Goal: Task Accomplishment & Management: Complete application form

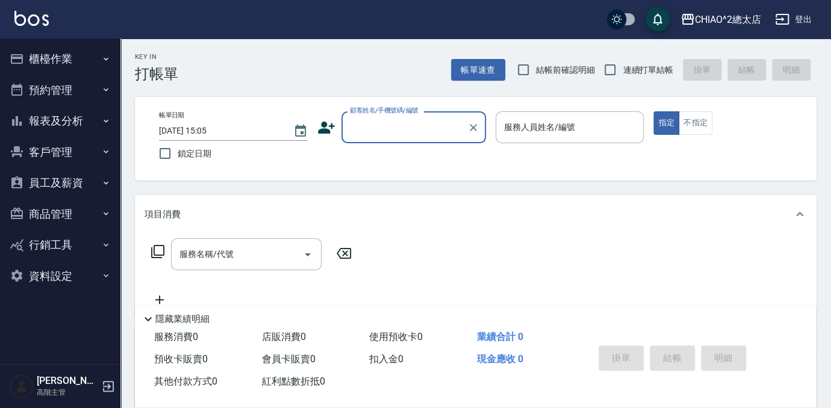
click at [370, 137] on input "顧客姓名/手機號碼/編號" at bounding box center [405, 127] width 116 height 21
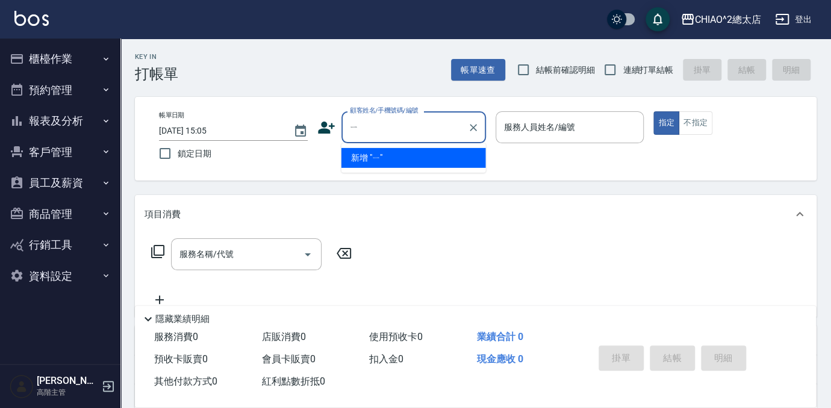
type input "ㄧ"
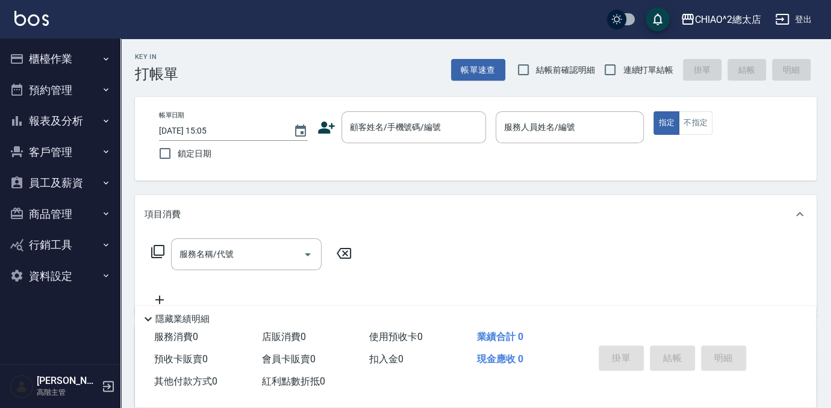
click at [588, 222] on div "項目消費" at bounding box center [475, 214] width 681 height 39
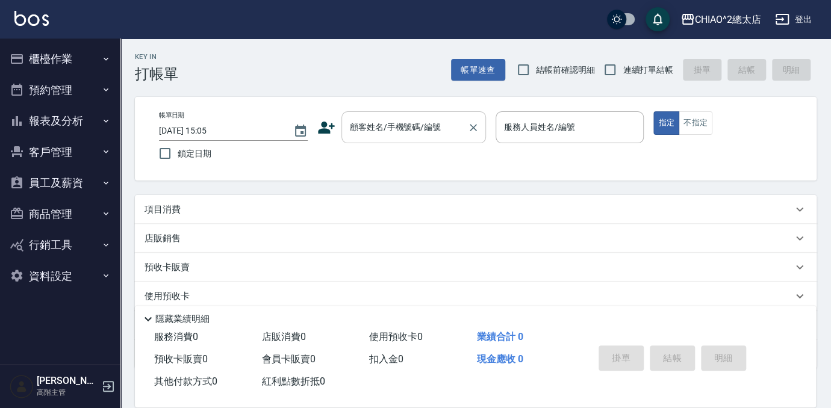
click at [439, 137] on input "顧客姓名/手機號碼/編號" at bounding box center [405, 127] width 116 height 21
click at [402, 205] on div "項目消費" at bounding box center [468, 209] width 648 height 13
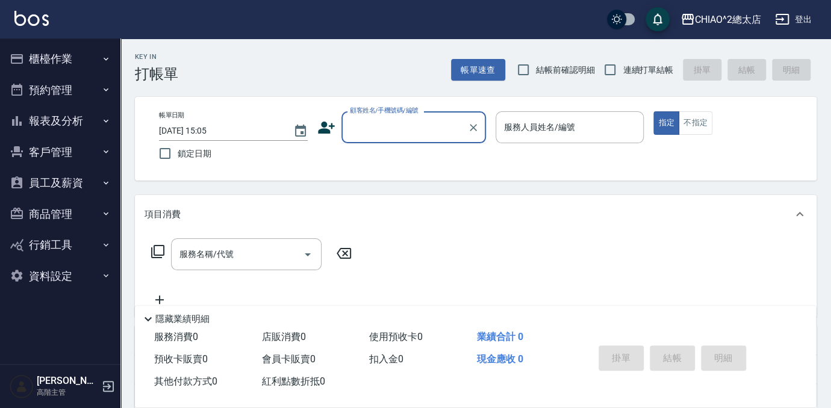
click at [393, 133] on input "顧客姓名/手機號碼/編號" at bounding box center [405, 127] width 116 height 21
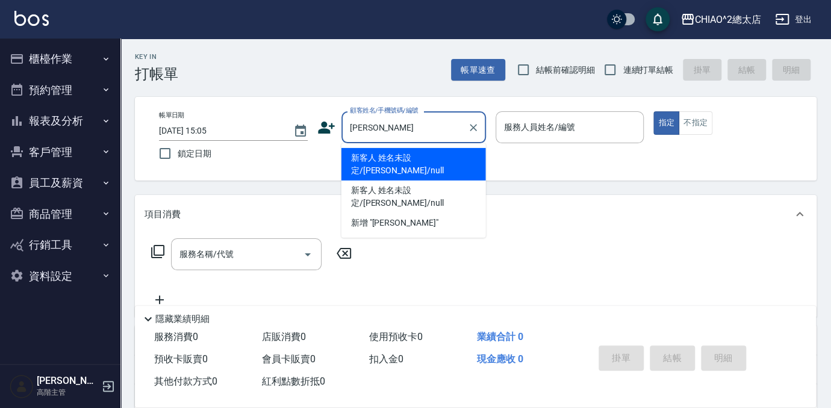
click at [391, 164] on li "新客人 姓名未設定/[PERSON_NAME]/null" at bounding box center [413, 164] width 144 height 33
type input "新客人 姓名未設定/[PERSON_NAME]/null"
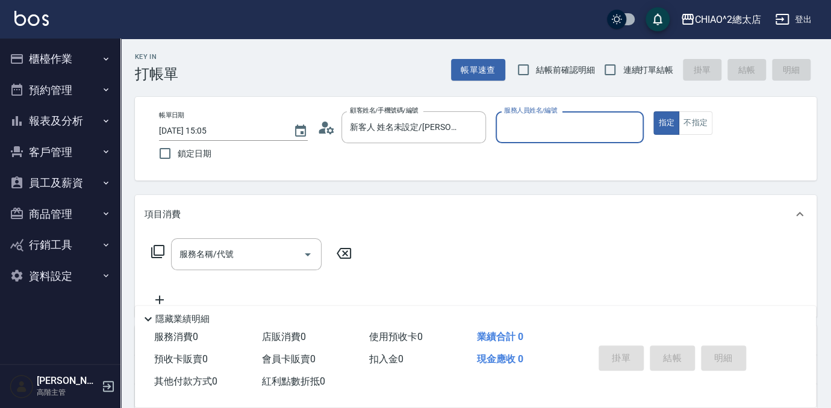
click at [520, 141] on div "服務人員姓名/編號" at bounding box center [569, 127] width 149 height 32
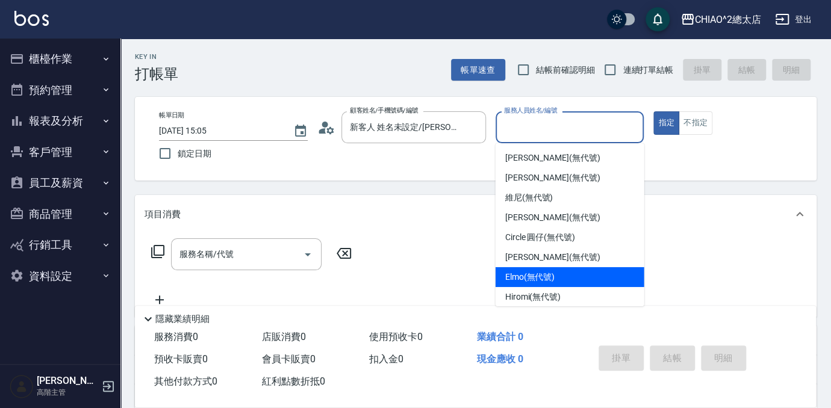
scroll to position [45, 0]
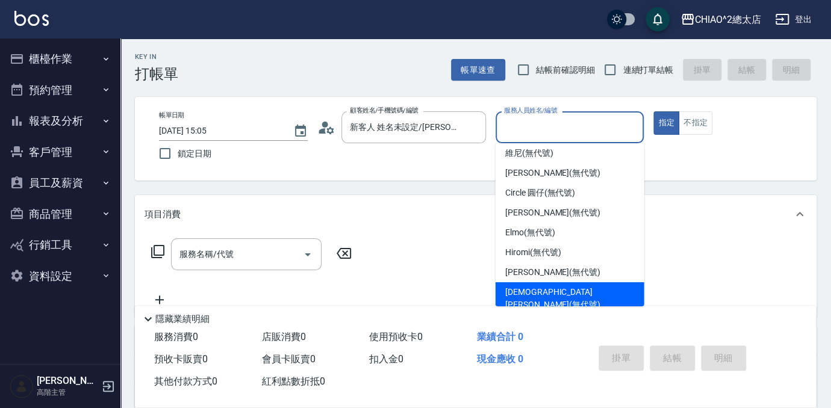
click at [563, 288] on span "[DEMOGRAPHIC_DATA][PERSON_NAME](無代號)" at bounding box center [569, 298] width 129 height 25
type input "[DEMOGRAPHIC_DATA][PERSON_NAME](無代號)"
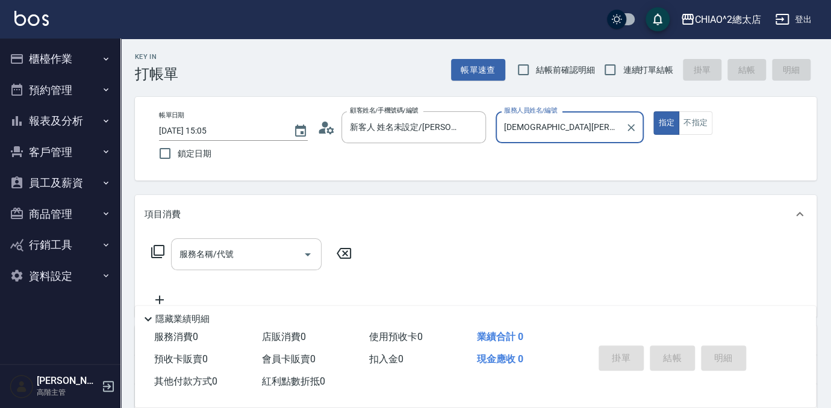
click at [293, 261] on input "服務名稱/代號" at bounding box center [237, 254] width 122 height 21
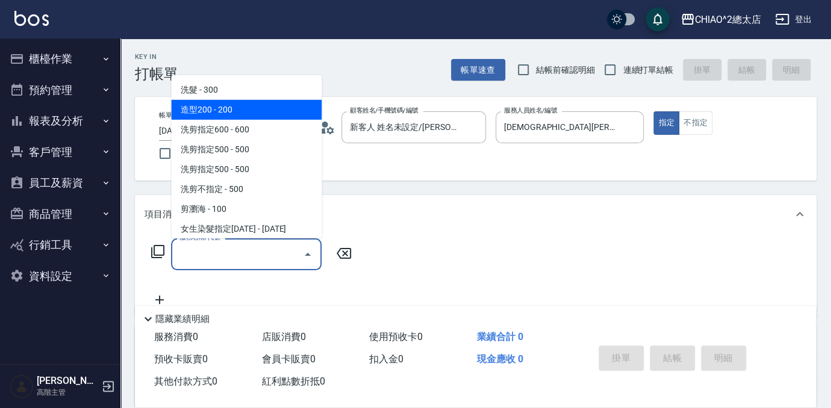
click at [235, 100] on span "造型200 - 200" at bounding box center [246, 110] width 150 height 20
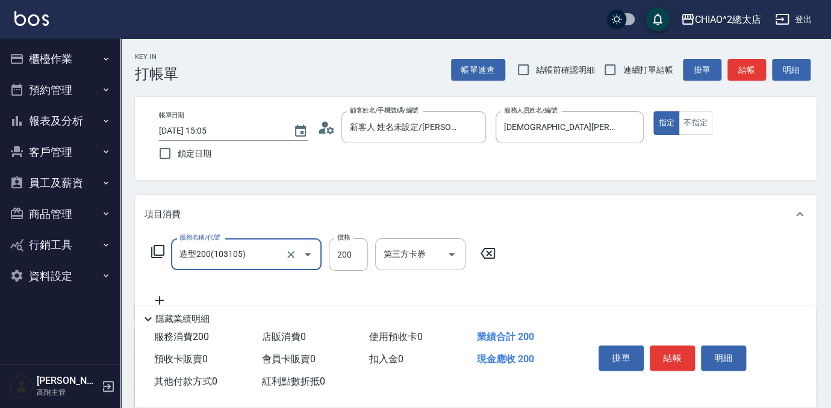
click at [303, 258] on icon "Open" at bounding box center [307, 254] width 14 height 14
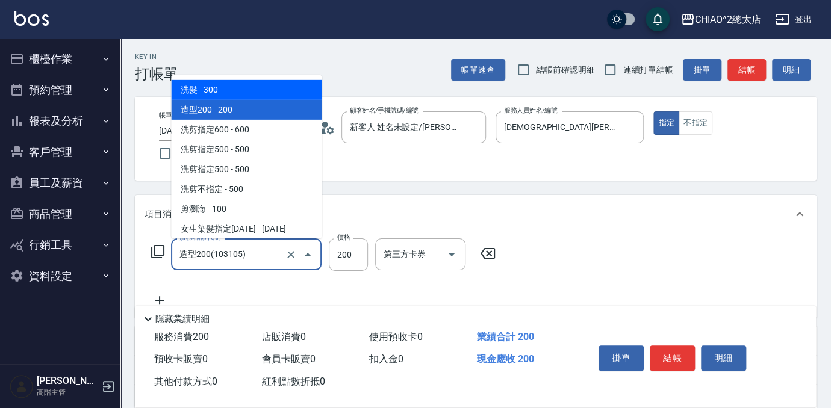
click at [221, 93] on span "洗髮 - 300" at bounding box center [246, 90] width 150 height 20
type input "洗髮(103103)"
type input "300"
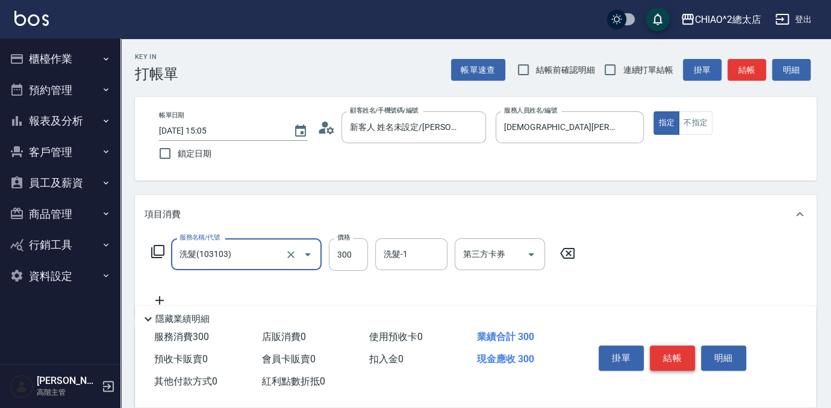
click at [677, 355] on button "結帳" at bounding box center [672, 358] width 45 height 25
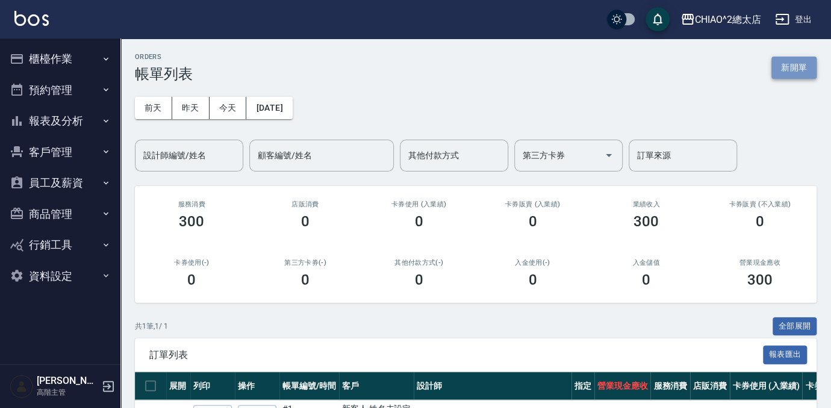
click at [802, 64] on button "新開單" at bounding box center [793, 68] width 45 height 22
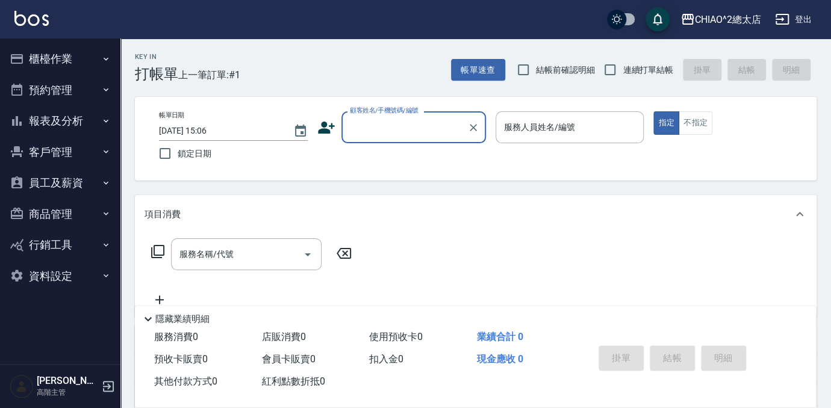
click at [405, 127] on input "顧客姓名/手機號碼/編號" at bounding box center [405, 127] width 116 height 21
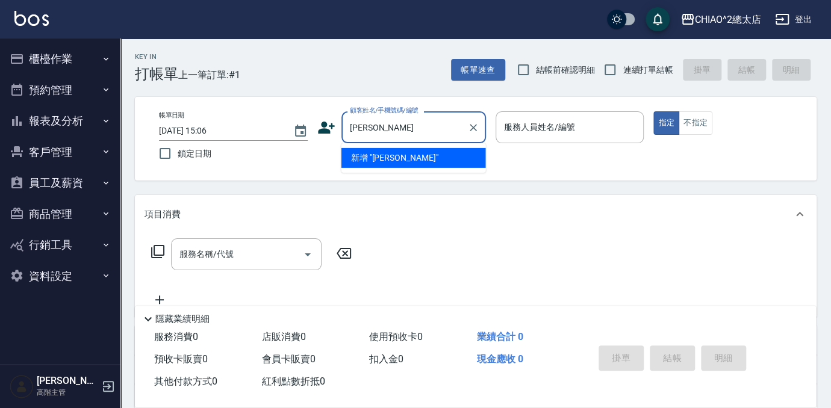
type input "[PERSON_NAME]"
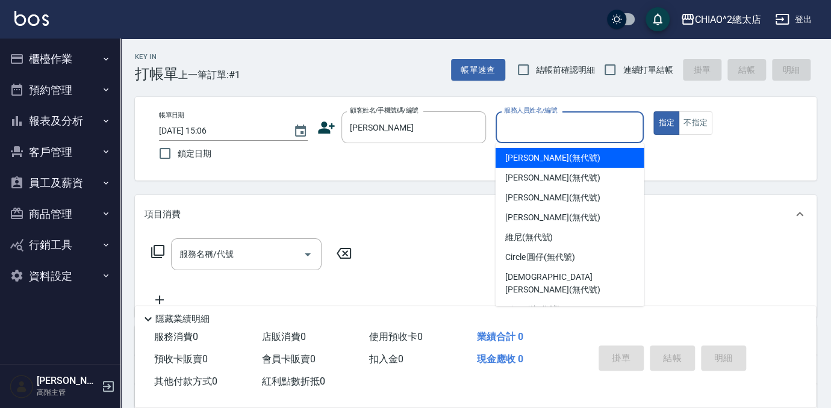
click at [512, 137] on input "服務人員姓名/編號" at bounding box center [570, 127] width 138 height 21
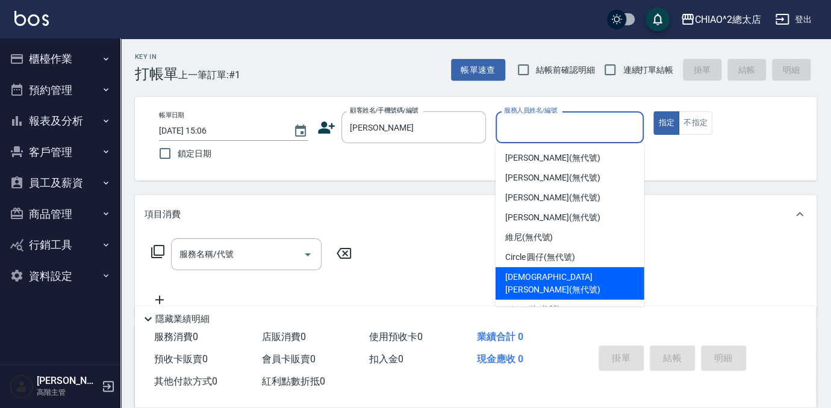
click at [540, 278] on span "[DEMOGRAPHIC_DATA][PERSON_NAME](無代號)" at bounding box center [569, 283] width 129 height 25
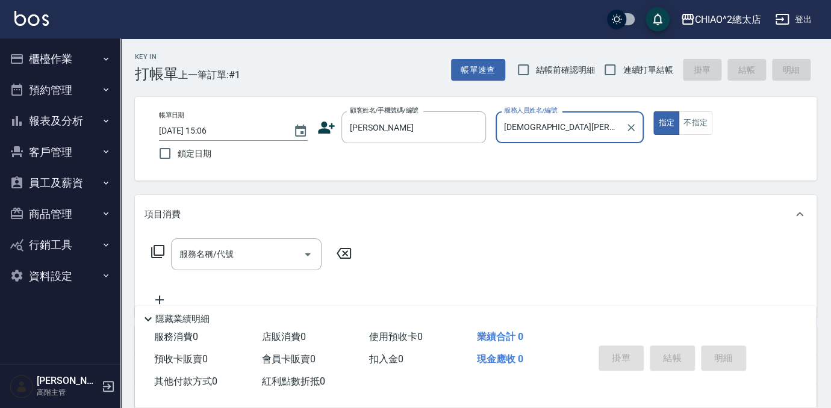
type input "[DEMOGRAPHIC_DATA][PERSON_NAME](無代號)"
click at [266, 259] on input "服務名稱/代號" at bounding box center [237, 254] width 122 height 21
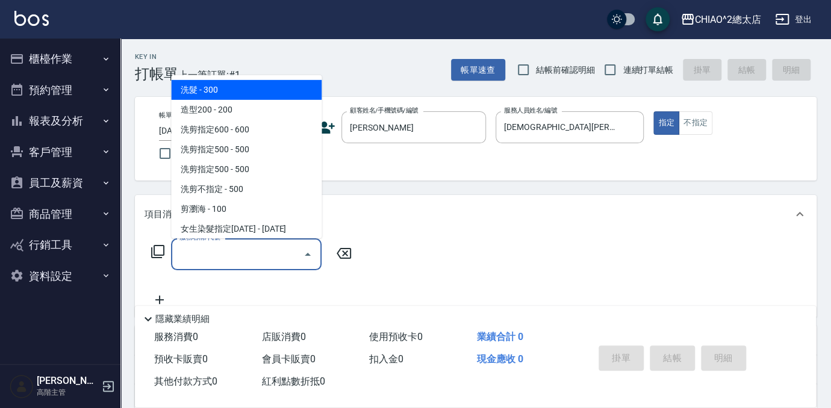
click at [199, 81] on span "洗髮 - 300" at bounding box center [246, 90] width 150 height 20
type input "洗髮(103103)"
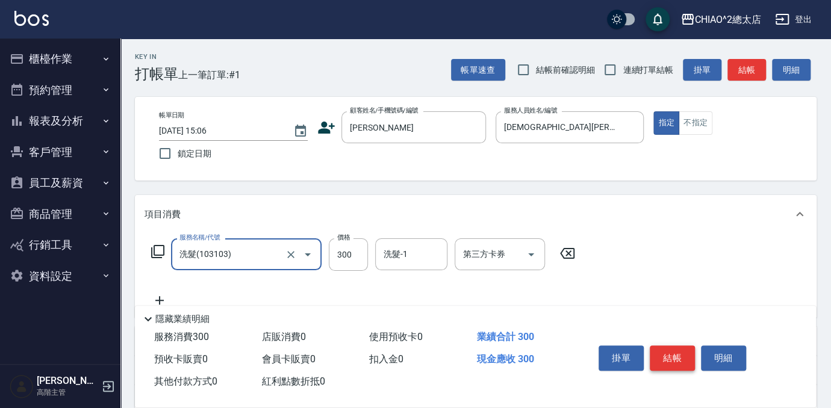
click at [671, 355] on button "結帳" at bounding box center [672, 358] width 45 height 25
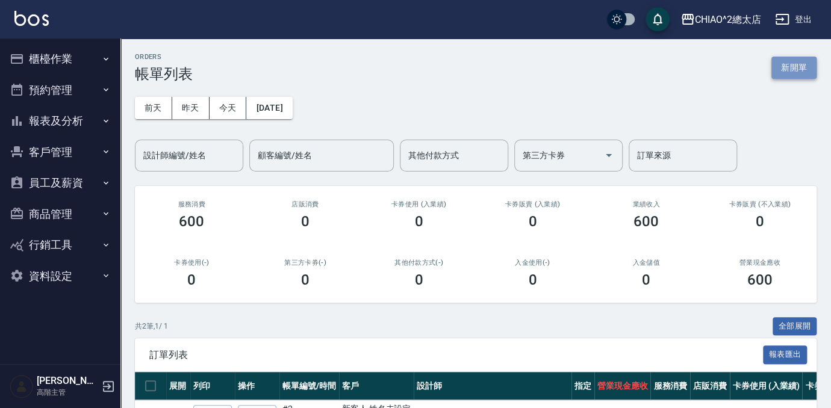
click at [789, 66] on button "新開單" at bounding box center [793, 68] width 45 height 22
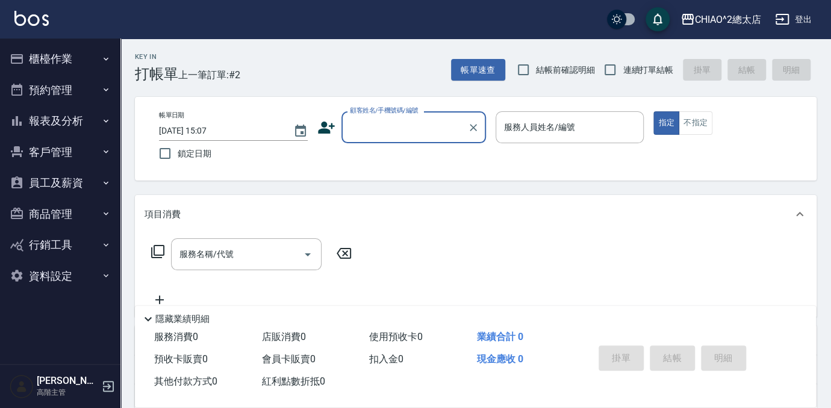
click at [395, 138] on div "顧客姓名/手機號碼/編號" at bounding box center [413, 127] width 144 height 32
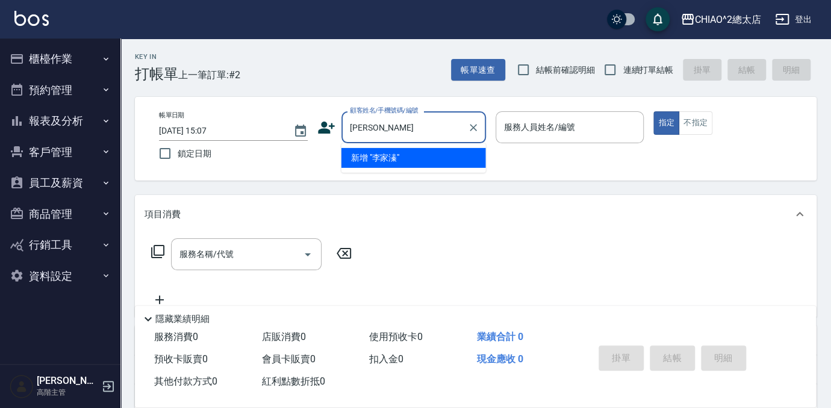
type input "[PERSON_NAME]"
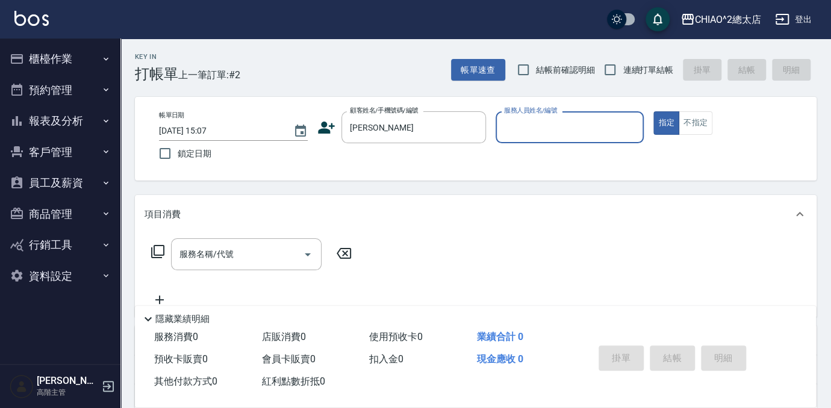
click at [506, 131] on input "服務人員姓名/編號" at bounding box center [570, 127] width 138 height 21
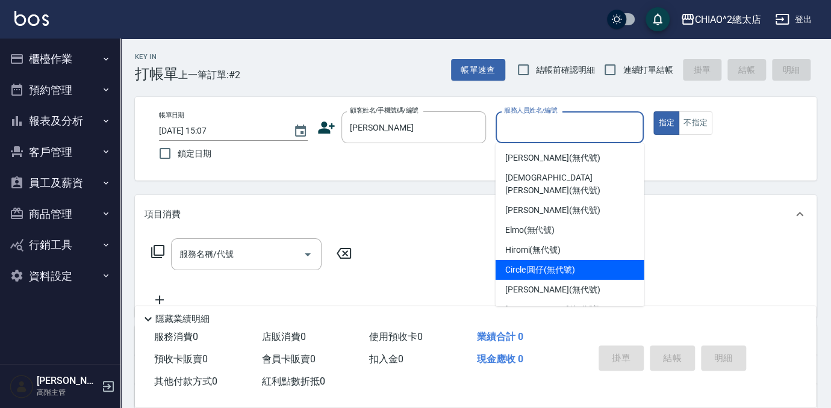
scroll to position [45, 0]
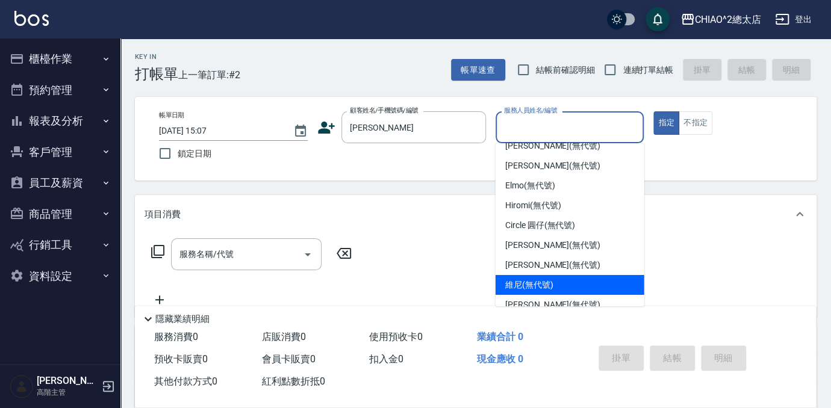
click at [526, 279] on span "維尼 (無代號)" at bounding box center [529, 285] width 48 height 13
type input "維尼(無代號)"
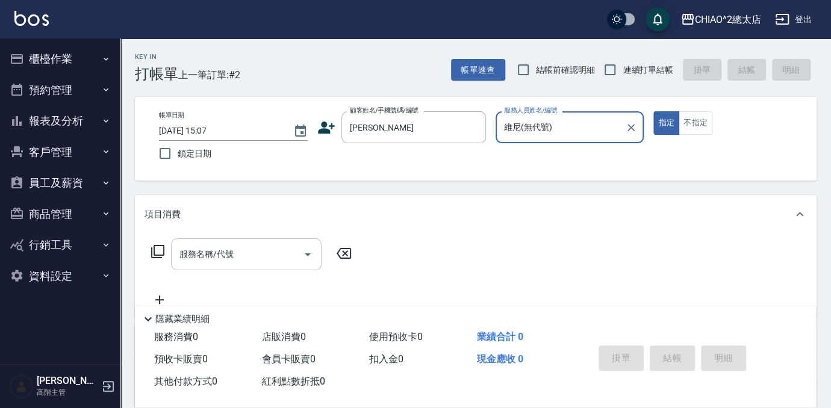
click at [263, 265] on div "服務名稱/代號" at bounding box center [246, 254] width 150 height 32
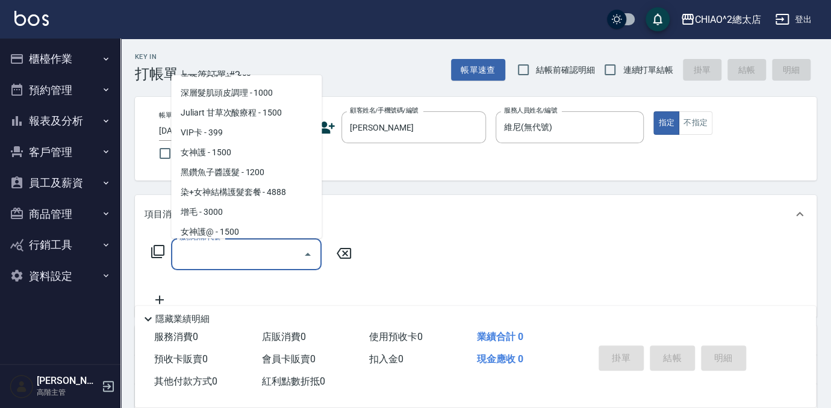
scroll to position [438, 0]
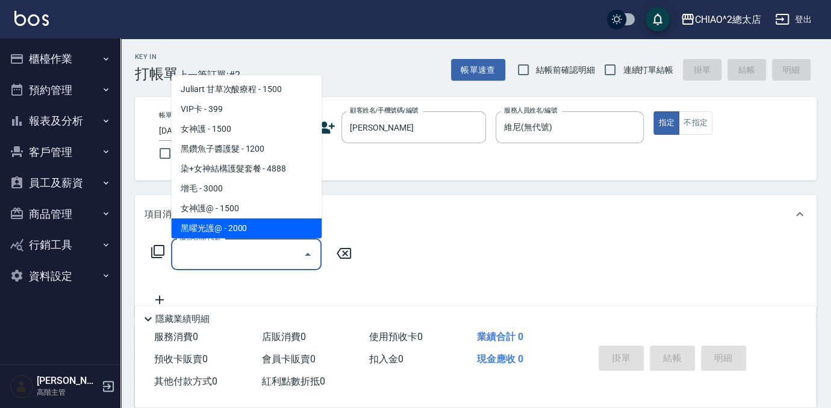
click at [223, 225] on span "黑曜光護@ - 2000" at bounding box center [246, 229] width 150 height 20
type input "黑曜光護@(113872)"
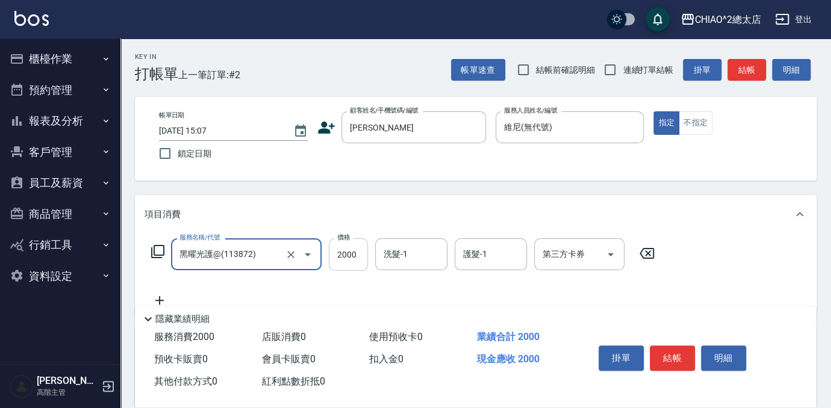
click at [350, 257] on input "2000" at bounding box center [348, 254] width 39 height 33
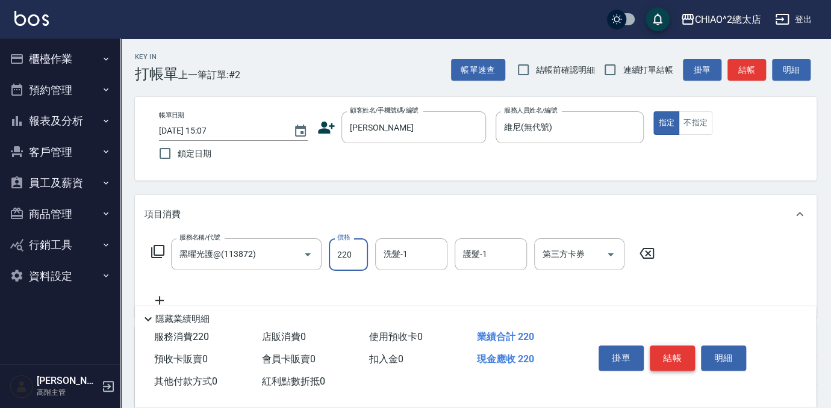
type input "220"
click at [660, 349] on button "結帳" at bounding box center [672, 358] width 45 height 25
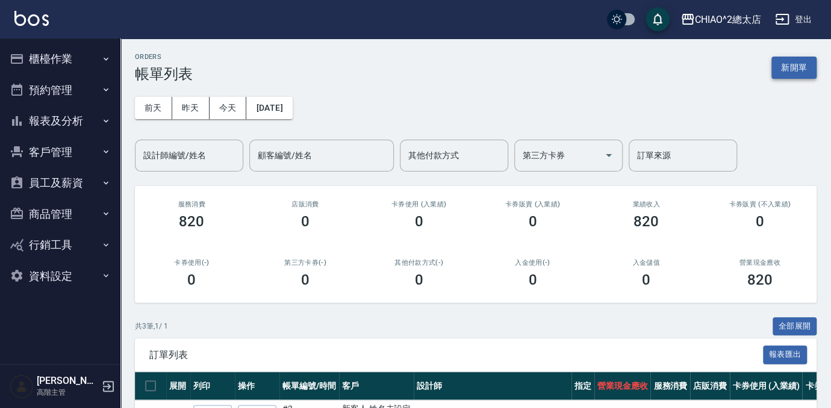
click at [790, 60] on button "新開單" at bounding box center [793, 68] width 45 height 22
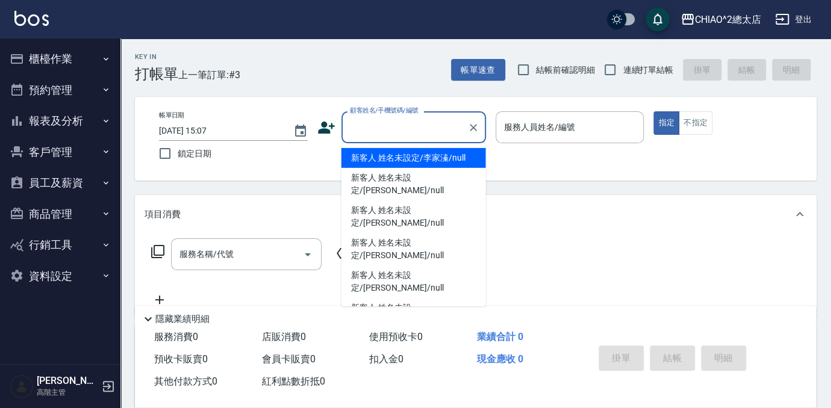
click at [372, 126] on input "顧客姓名/手機號碼/編號" at bounding box center [405, 127] width 116 height 21
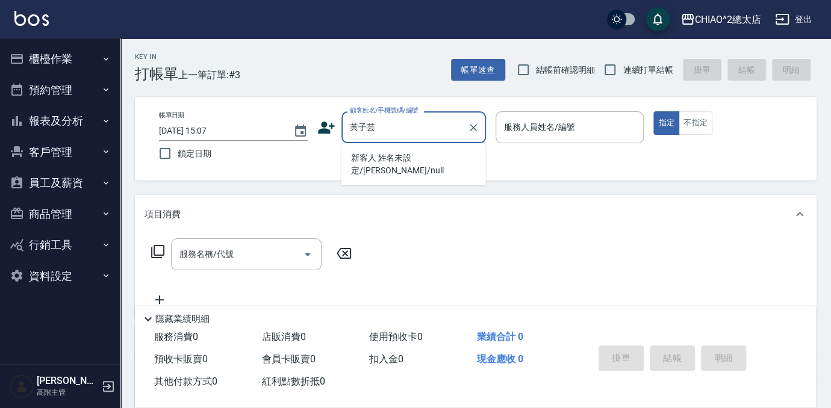
click at [382, 161] on li "新客人 姓名未設定/[PERSON_NAME]/null" at bounding box center [413, 164] width 144 height 33
type input "新客人 姓名未設定/[PERSON_NAME]/null"
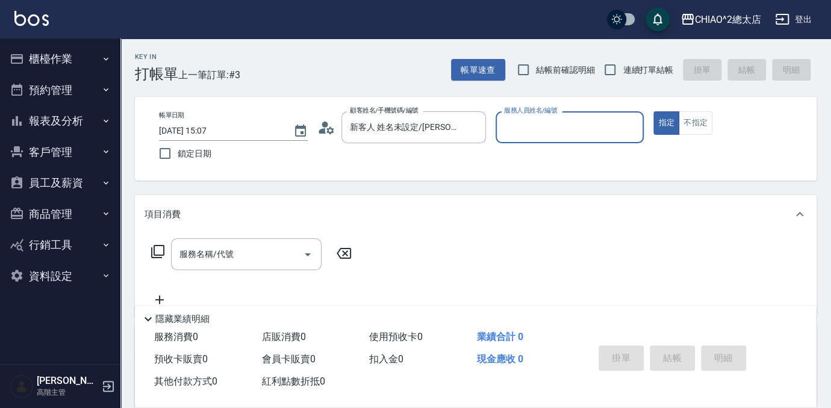
click at [538, 128] on input "服務人員姓名/編號" at bounding box center [570, 127] width 138 height 21
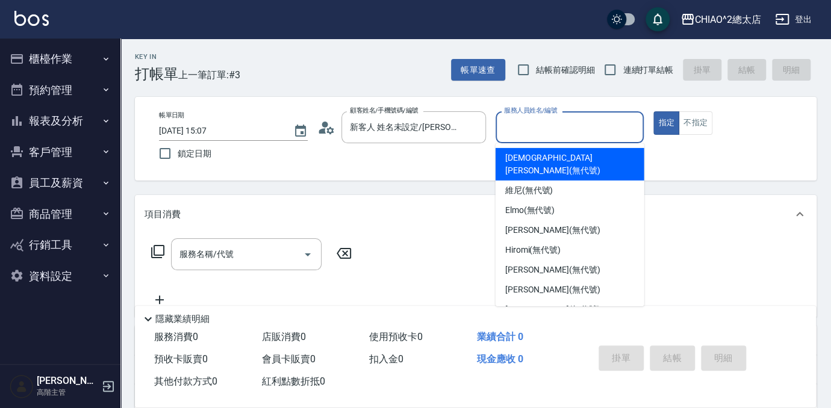
click at [529, 164] on span "[DEMOGRAPHIC_DATA][PERSON_NAME](無代號)" at bounding box center [569, 164] width 129 height 25
type input "[DEMOGRAPHIC_DATA][PERSON_NAME](無代號)"
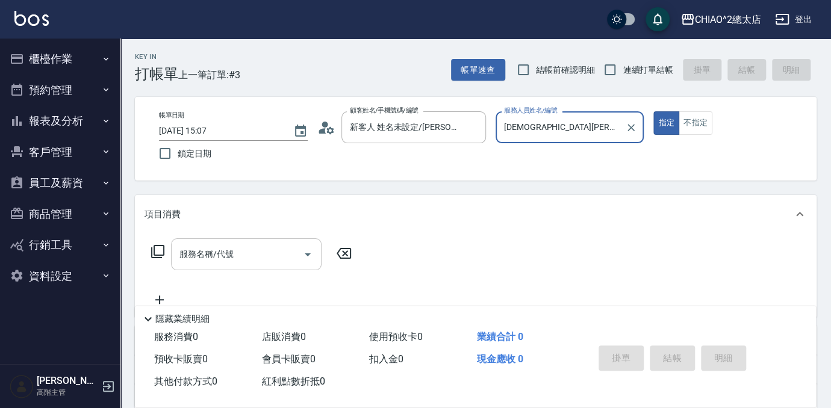
click at [265, 256] on input "服務名稱/代號" at bounding box center [237, 254] width 122 height 21
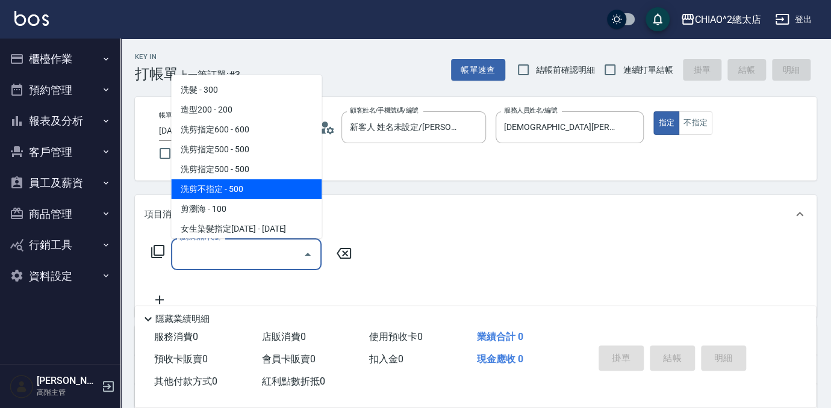
click at [224, 190] on span "洗剪不指定 - 500" at bounding box center [246, 189] width 150 height 20
type input "洗剪不指定(103110)"
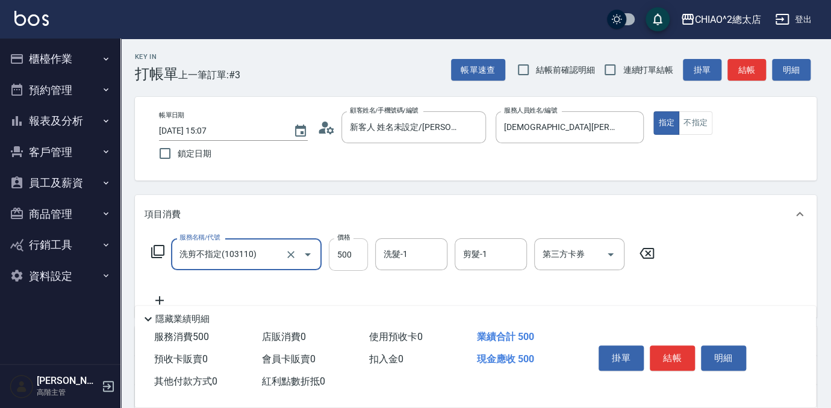
click at [348, 261] on input "500" at bounding box center [348, 254] width 39 height 33
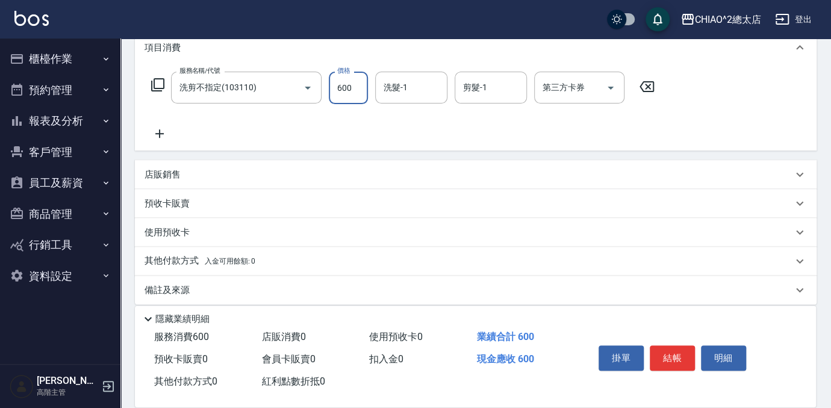
scroll to position [177, 0]
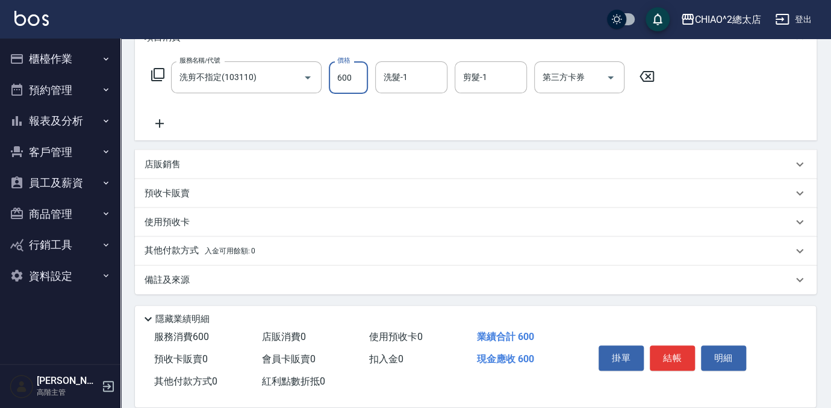
type input "600"
click at [199, 254] on p "其他付款方式 入金可用餘額: 0" at bounding box center [199, 250] width 111 height 13
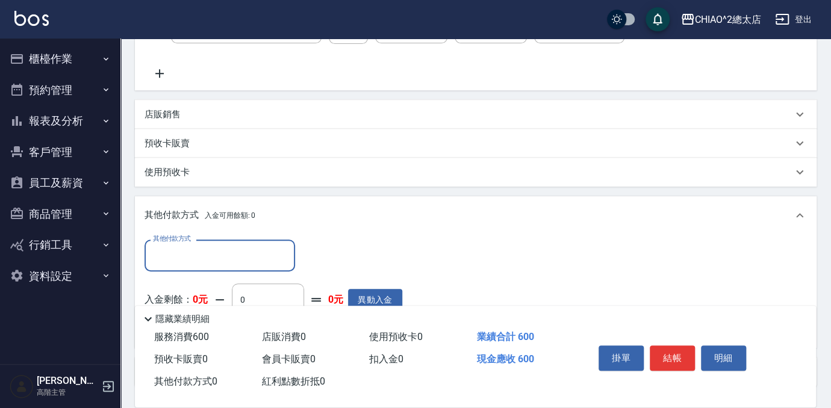
scroll to position [287, 0]
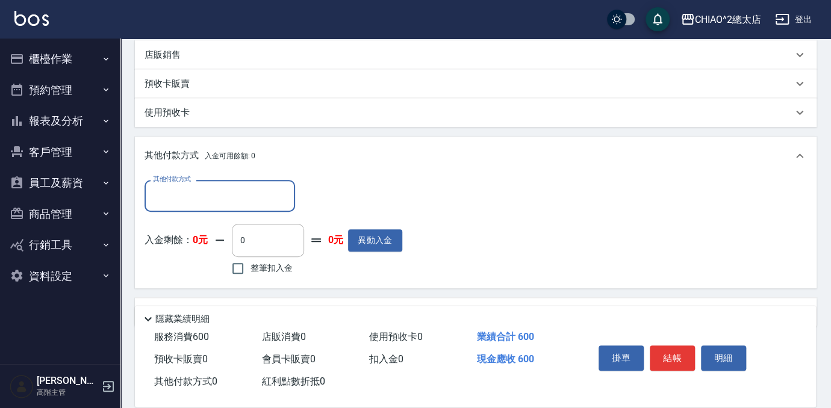
click at [183, 214] on div "其他付款方式 其他付款方式 入金剩餘： 0元 0 ​ 整筆扣入金 0元 異動入金" at bounding box center [273, 229] width 258 height 98
click at [181, 205] on input "其他付款方式" at bounding box center [220, 195] width 140 height 21
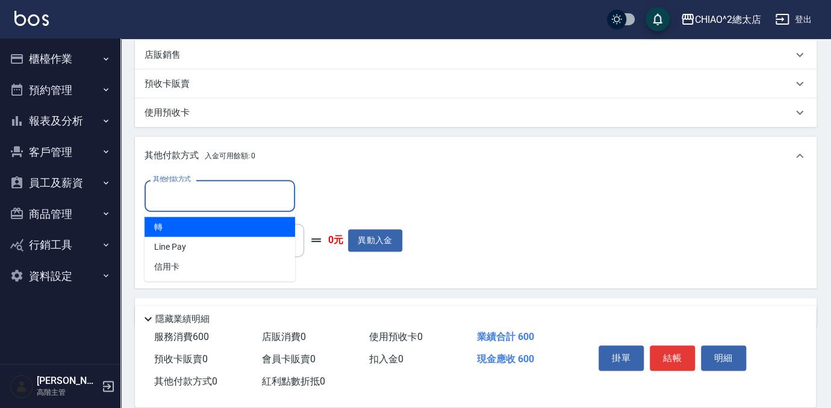
click at [181, 201] on input "其他付款方式" at bounding box center [220, 195] width 140 height 21
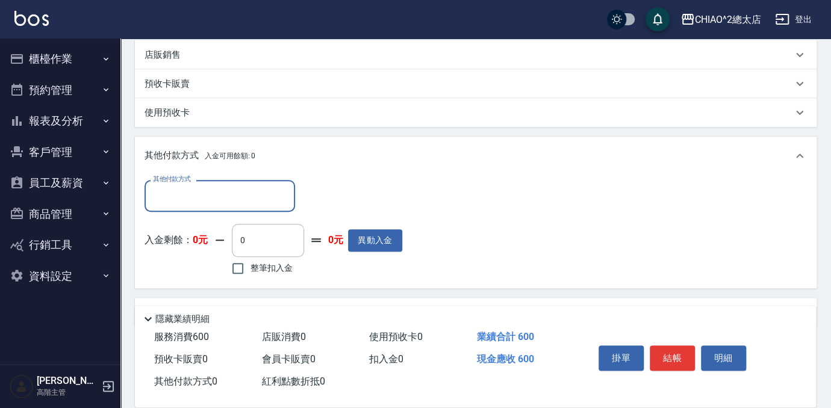
click at [170, 205] on input "其他付款方式" at bounding box center [220, 195] width 140 height 21
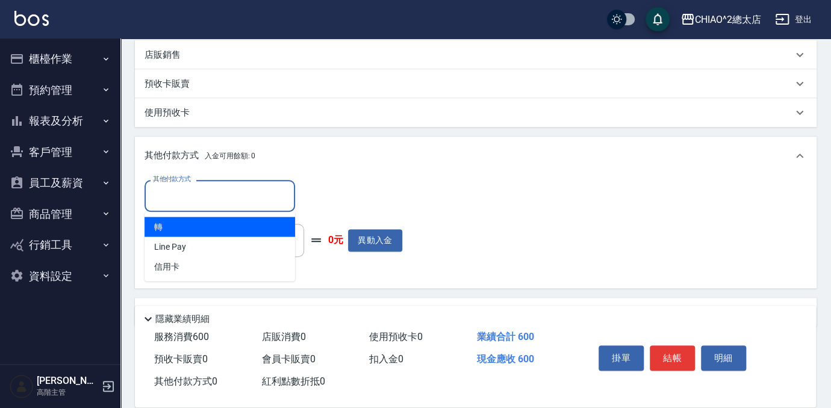
click at [167, 228] on span "轉" at bounding box center [219, 227] width 150 height 20
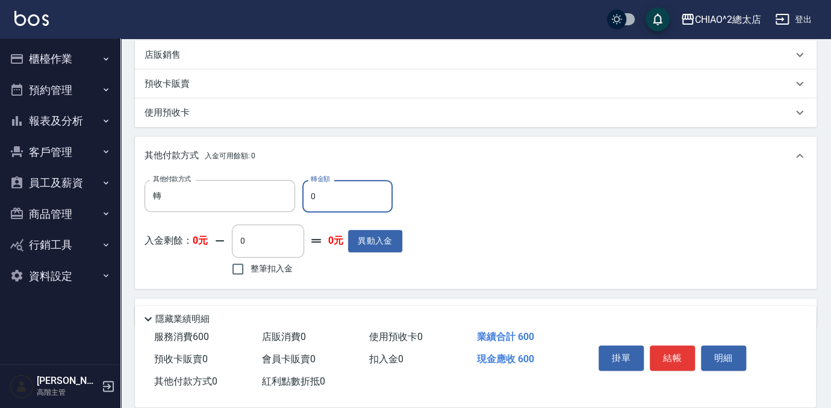
type input "轉"
click at [319, 196] on input "0" at bounding box center [347, 196] width 90 height 33
type input "600"
click at [473, 202] on div "其他付款方式 轉 其他付款方式 轉金額 600 轉金額 入金剩餘： 0元 0 ​ 整筆扣入金 0元 異動入金" at bounding box center [475, 229] width 662 height 99
click at [679, 354] on button "結帳" at bounding box center [672, 358] width 45 height 25
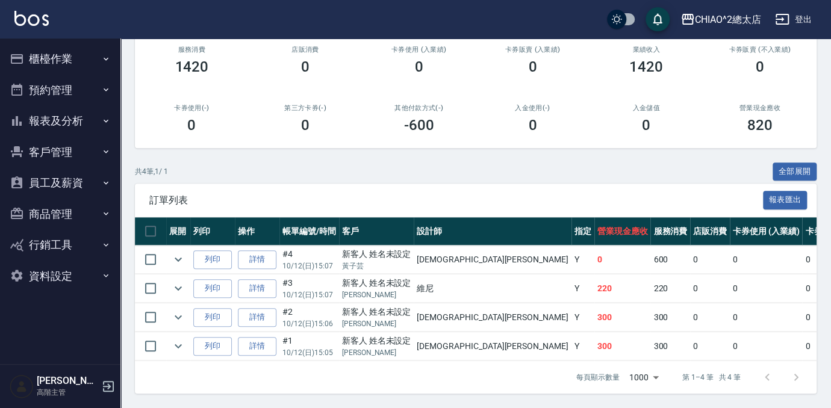
scroll to position [161, 0]
click at [261, 289] on link "詳情" at bounding box center [257, 288] width 39 height 19
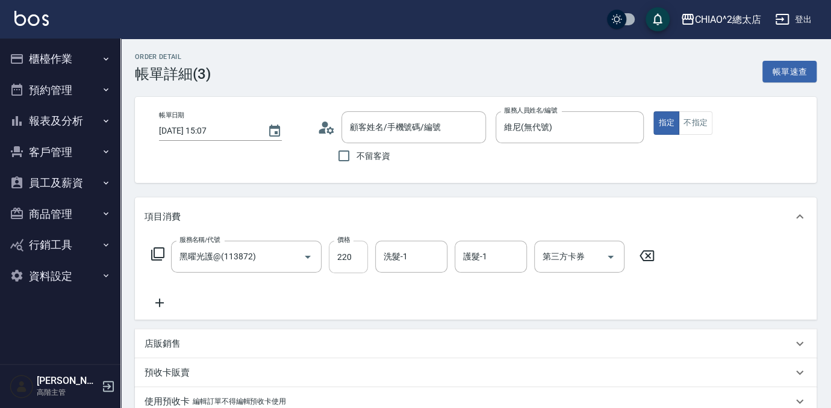
type input "[DATE] 15:07"
type input "維尼(無代號)"
type input "黑曜光護@(113872)"
type input "新客人 姓名未設定/李家溱/null"
click at [350, 265] on input "220" at bounding box center [348, 257] width 39 height 33
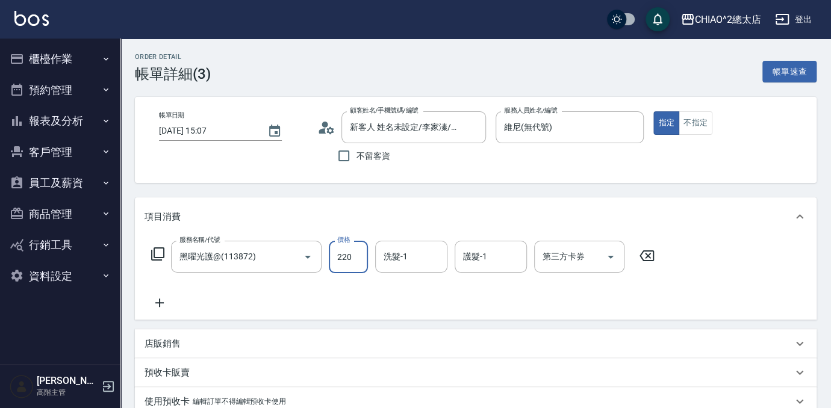
click at [354, 259] on input "220" at bounding box center [348, 257] width 39 height 33
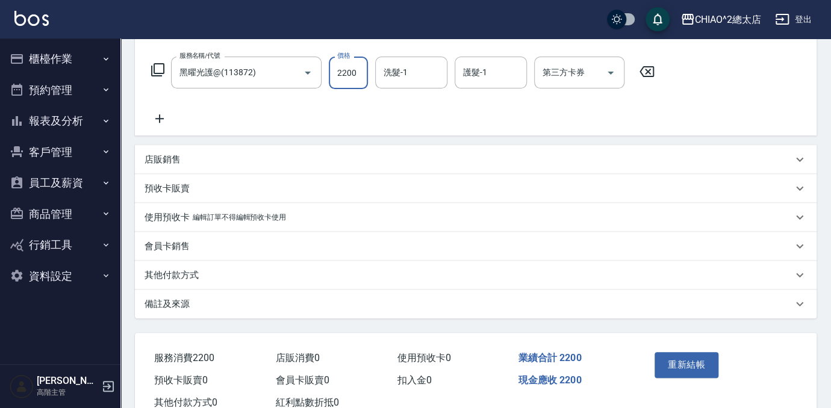
scroll to position [219, 0]
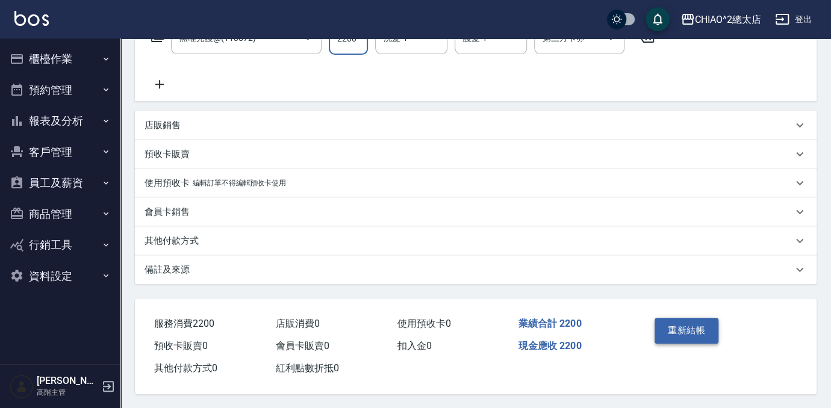
type input "2200"
click at [704, 329] on button "重新結帳" at bounding box center [686, 330] width 64 height 25
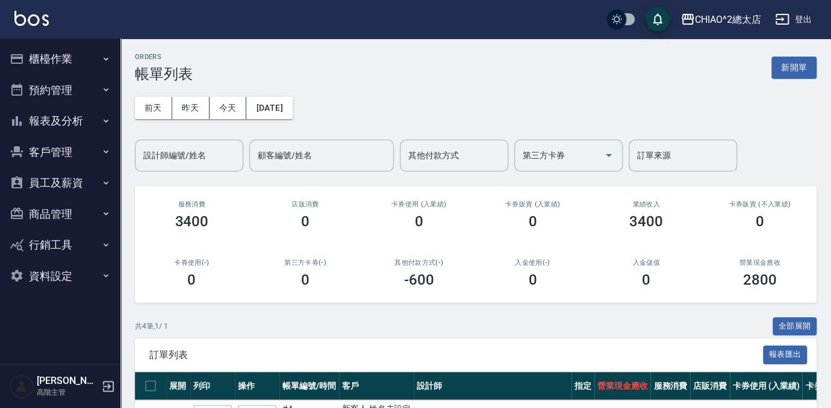
click at [807, 75] on button "新開單" at bounding box center [793, 68] width 45 height 22
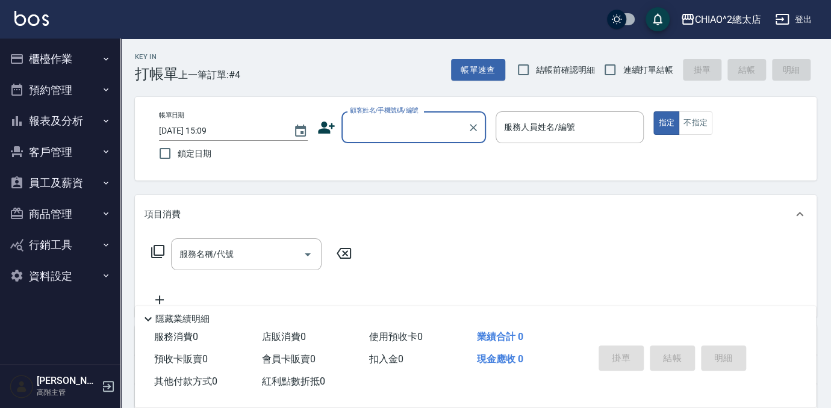
click at [429, 131] on input "顧客姓名/手機號碼/編號" at bounding box center [405, 127] width 116 height 21
click at [415, 154] on li "新客人 姓名未設定/[PERSON_NAME]/null" at bounding box center [413, 164] width 144 height 33
type input "新客人 姓名未設定/[PERSON_NAME]/null"
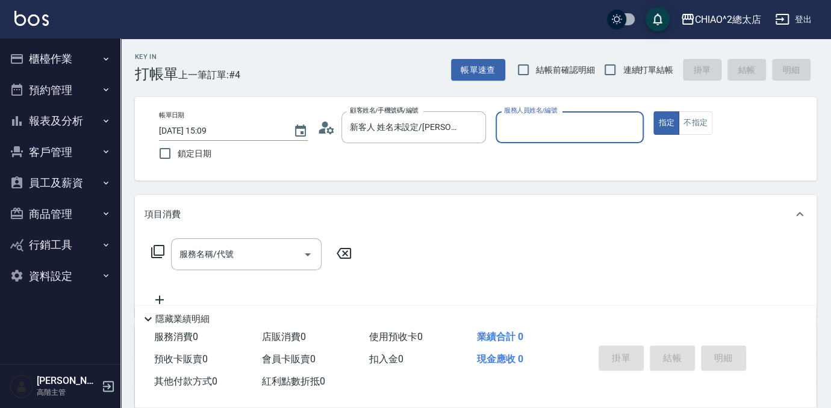
click at [527, 135] on input "服務人員姓名/編號" at bounding box center [570, 127] width 138 height 21
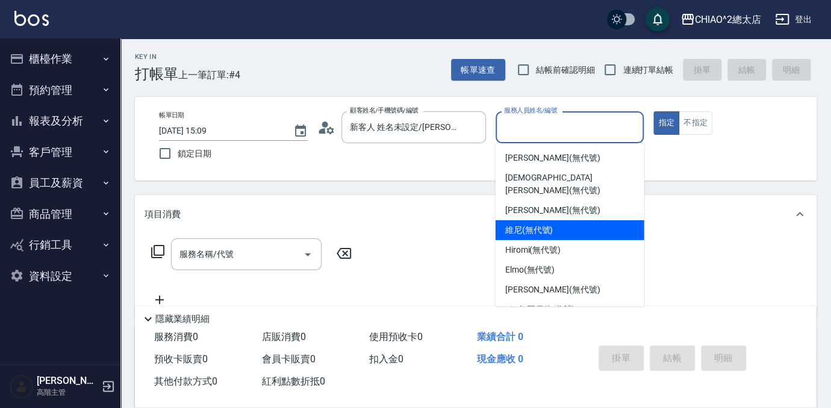
click at [541, 224] on span "維尼 (無代號)" at bounding box center [529, 230] width 48 height 13
type input "維尼(無代號)"
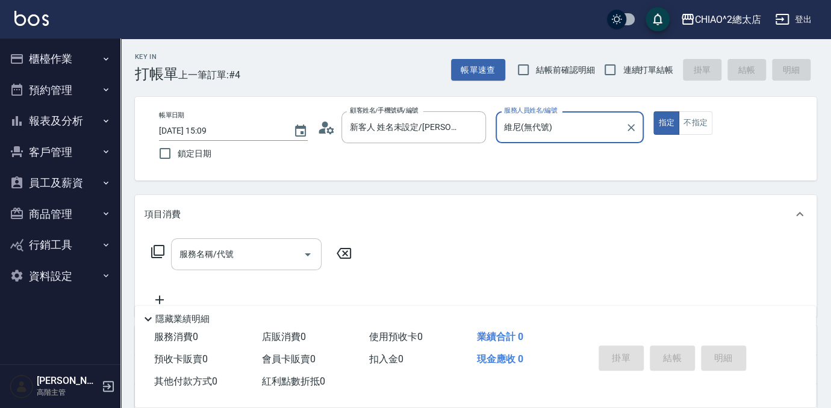
click at [265, 259] on input "服務名稱/代號" at bounding box center [237, 254] width 122 height 21
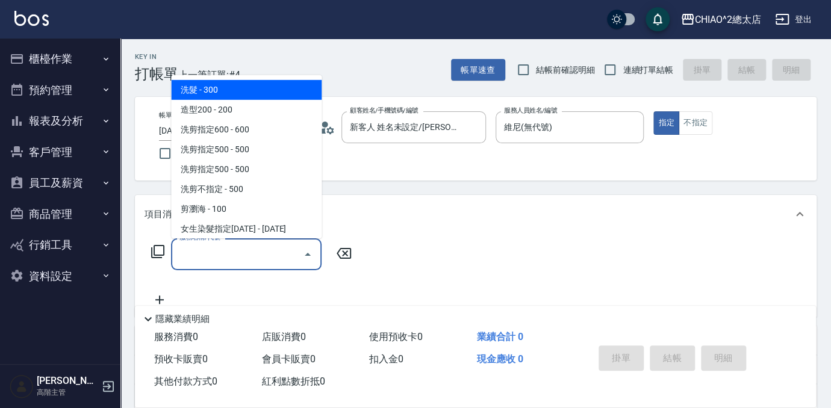
click at [211, 92] on span "洗髮 - 300" at bounding box center [246, 90] width 150 height 20
type input "洗髮(103103)"
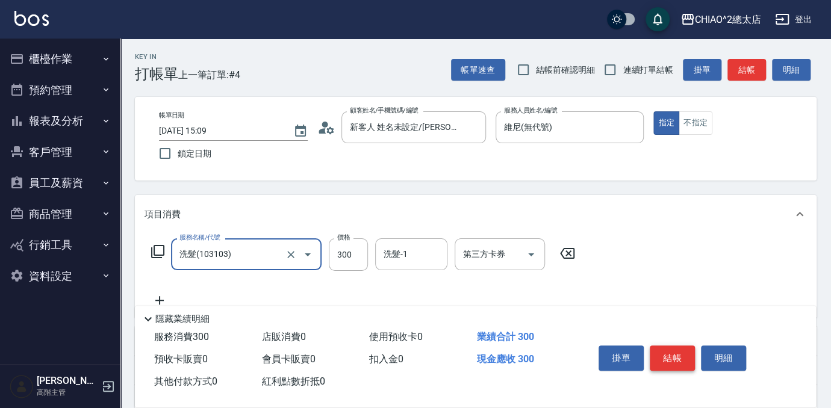
click at [669, 361] on button "結帳" at bounding box center [672, 358] width 45 height 25
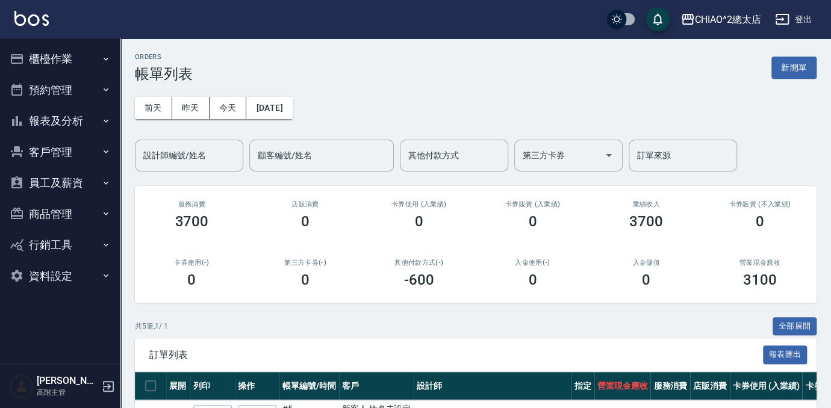
click at [785, 67] on button "新開單" at bounding box center [793, 68] width 45 height 22
